Goal: Find specific page/section: Find specific page/section

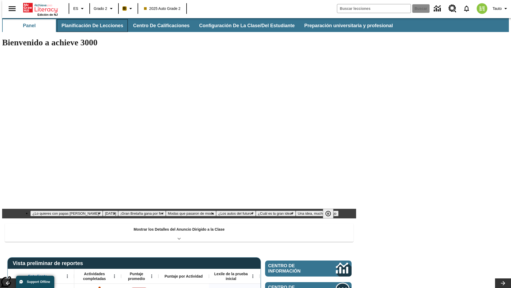
click at [89, 26] on button "Planificación de lecciones" at bounding box center [92, 25] width 71 height 13
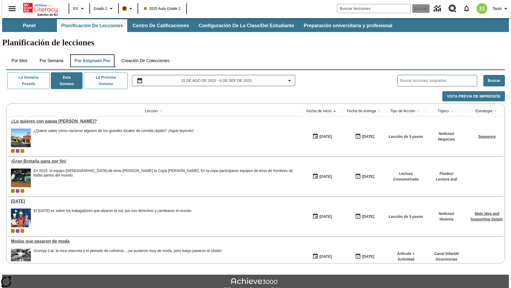
click at [91, 54] on button "Por asignado por" at bounding box center [92, 60] width 44 height 13
type input "El sueño de los animales"
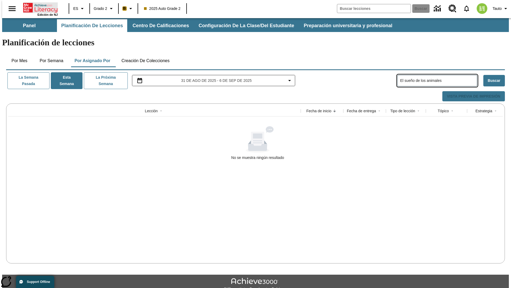
click at [38, 7] on icon "Portada" at bounding box center [40, 7] width 35 height 11
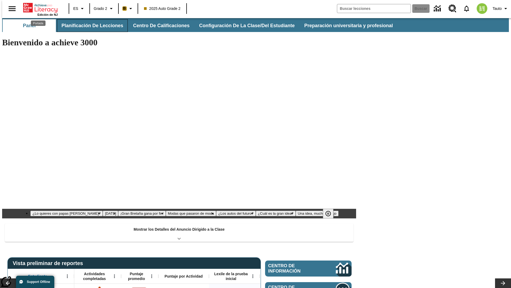
click at [89, 26] on button "Planificación de lecciones" at bounding box center [92, 25] width 71 height 13
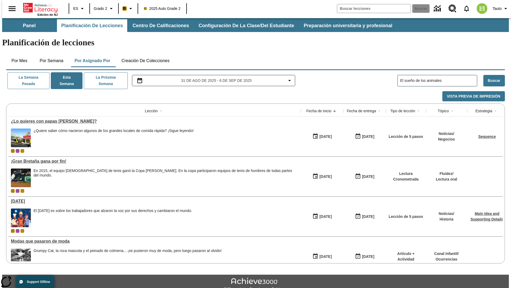
type input "El sueño de los animales"
